Goal: Task Accomplishment & Management: Use online tool/utility

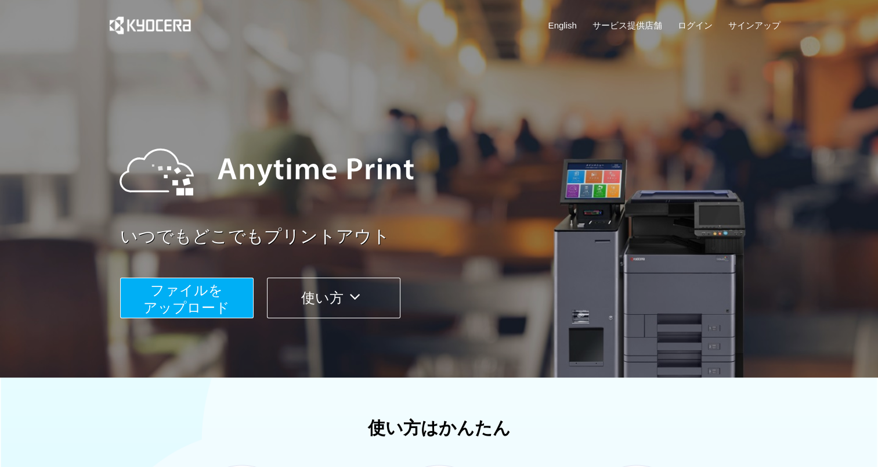
click at [221, 303] on span "ファイルを ​​アップロード" at bounding box center [186, 298] width 86 height 33
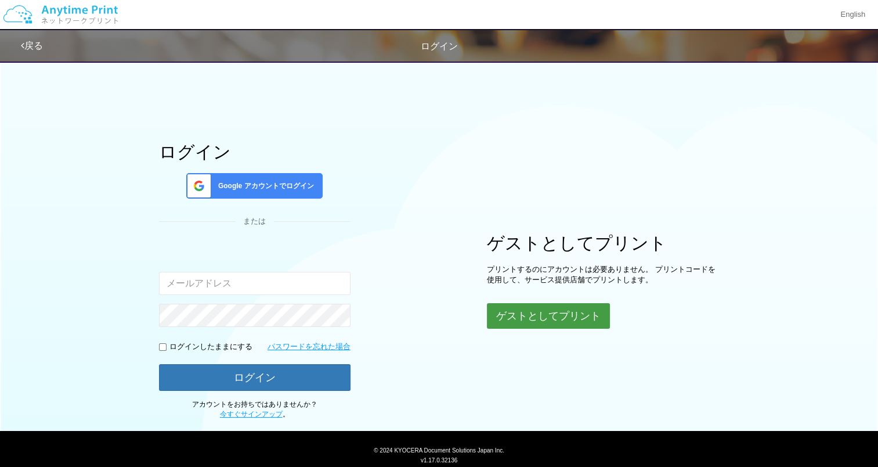
click at [530, 326] on button "ゲストとしてプリント" at bounding box center [548, 316] width 123 height 26
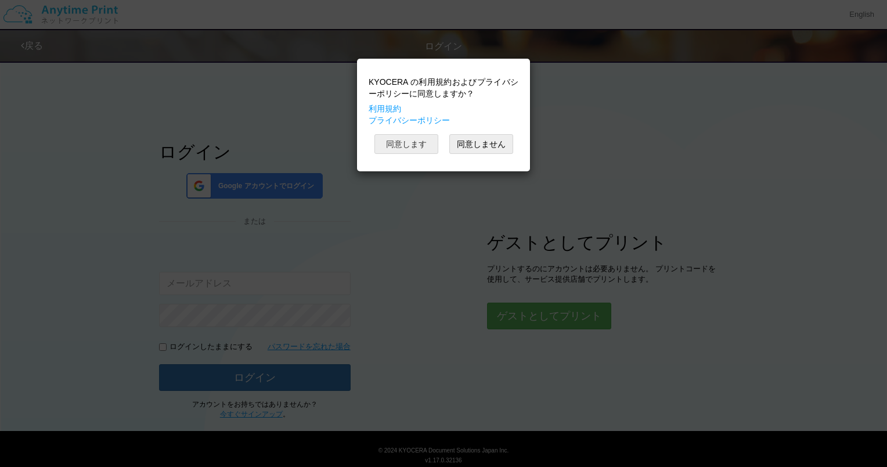
click at [434, 148] on button "同意します" at bounding box center [406, 144] width 64 height 20
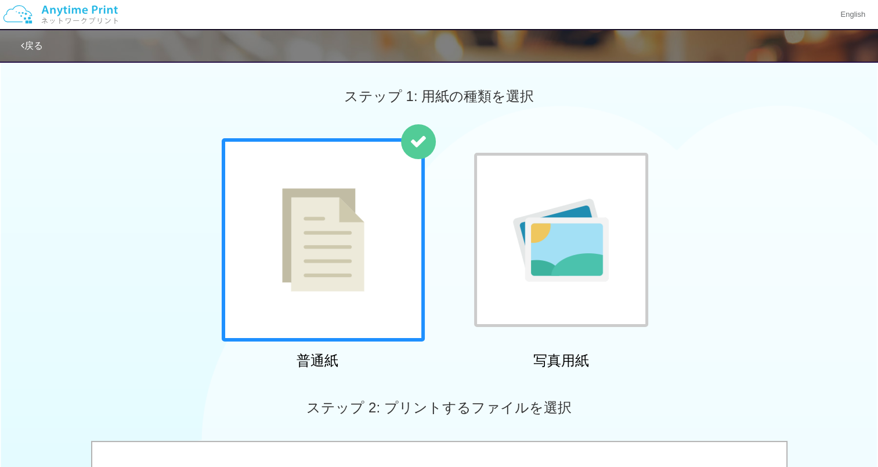
click at [318, 225] on img at bounding box center [323, 239] width 82 height 103
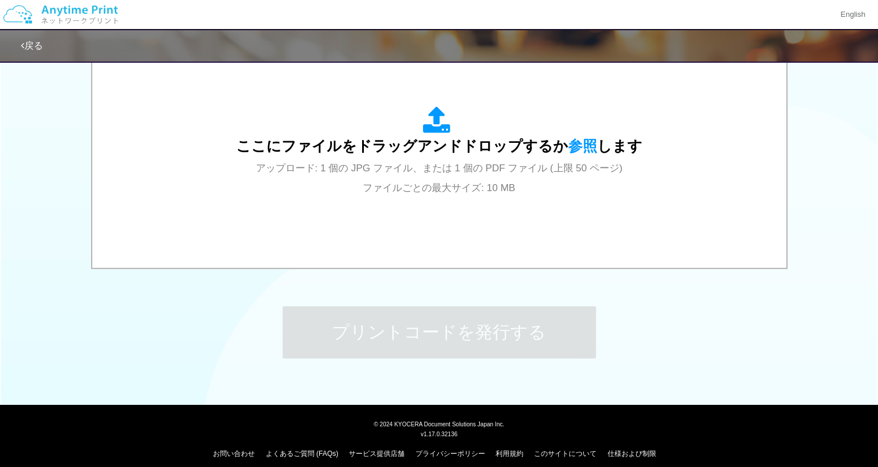
scroll to position [411, 0]
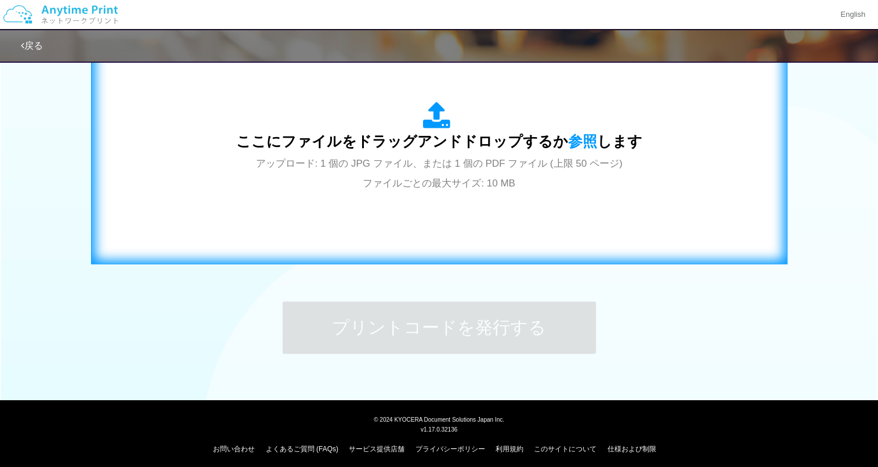
click at [333, 204] on div "ここにファイルをドラッグアンドドロップするか 参照 します アップロード: 1 個の JPG ファイル、または 1 個の PDF ファイル (上限 50 ペー…" at bounding box center [439, 147] width 672 height 210
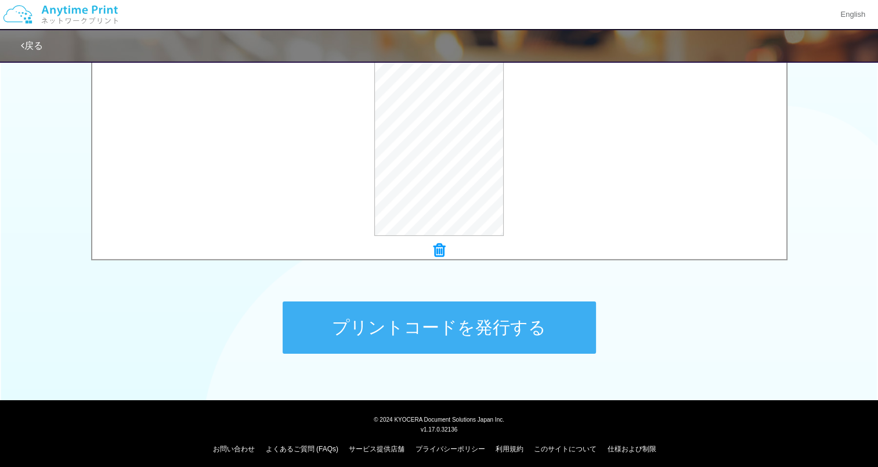
click at [464, 316] on button "プリントコードを発行する" at bounding box center [439, 327] width 313 height 52
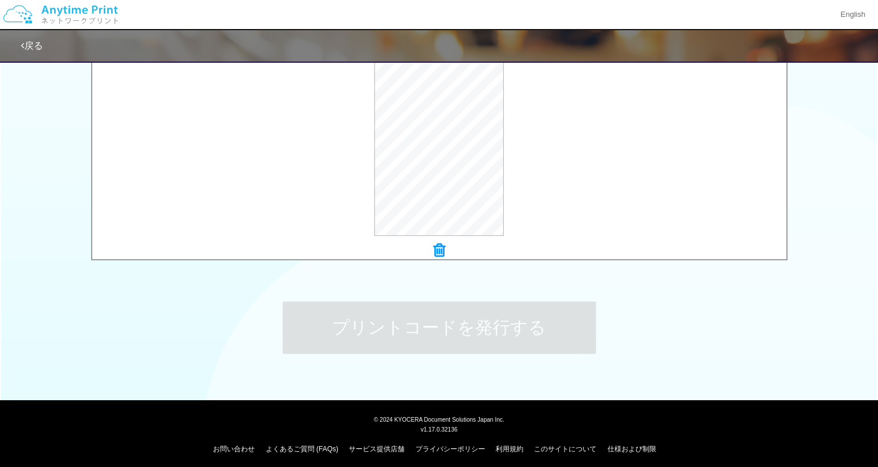
scroll to position [0, 0]
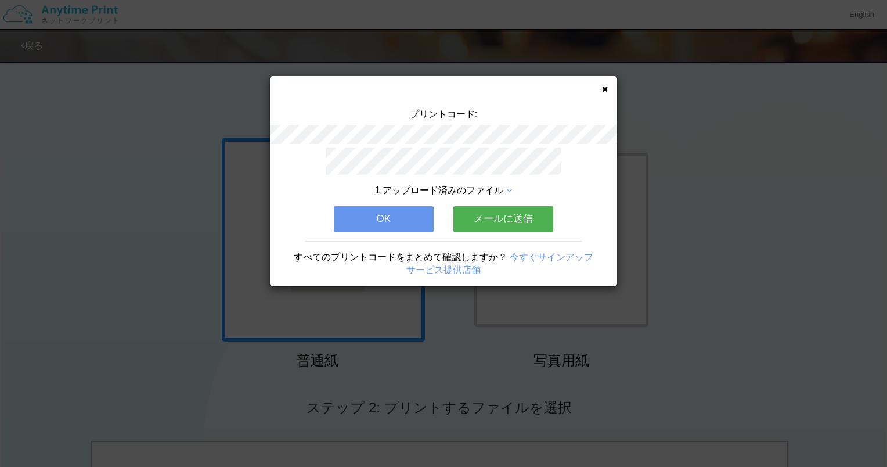
click at [480, 218] on button "メールに送信" at bounding box center [503, 219] width 100 height 26
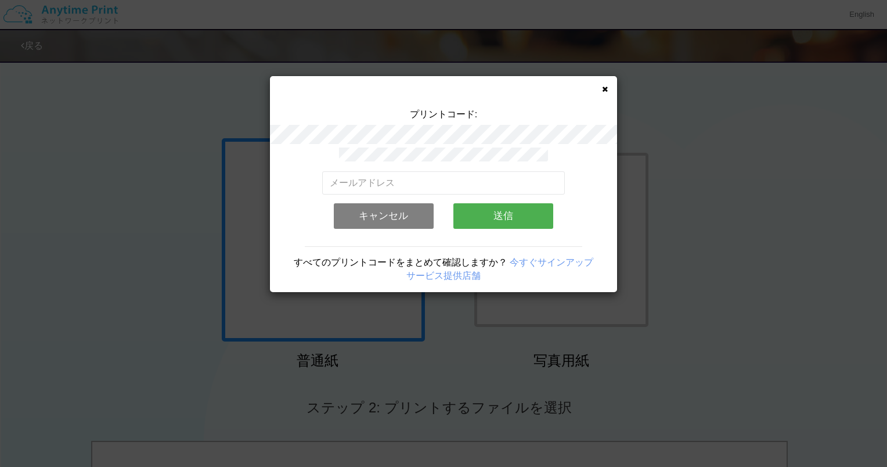
click at [433, 165] on div "有効なメールアドレスを入力してください。 このメールアドレスは、すでに別のアカウントと関連付けられています。 キャンセル 送信" at bounding box center [443, 192] width 243 height 90
click at [433, 171] on input "email" at bounding box center [443, 182] width 243 height 23
type input "[EMAIL_ADDRESS][DOMAIN_NAME]"
click at [492, 216] on button "送信" at bounding box center [503, 216] width 100 height 26
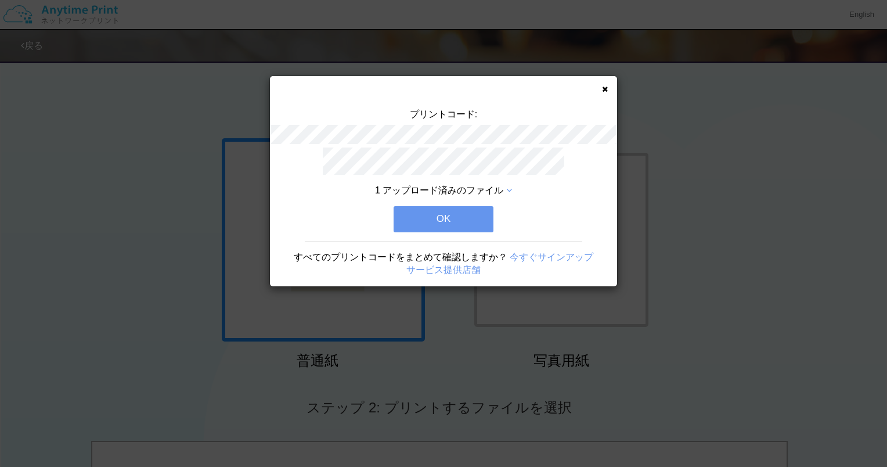
click at [461, 217] on button "OK" at bounding box center [443, 219] width 100 height 26
